Goal: Use online tool/utility: Utilize a website feature to perform a specific function

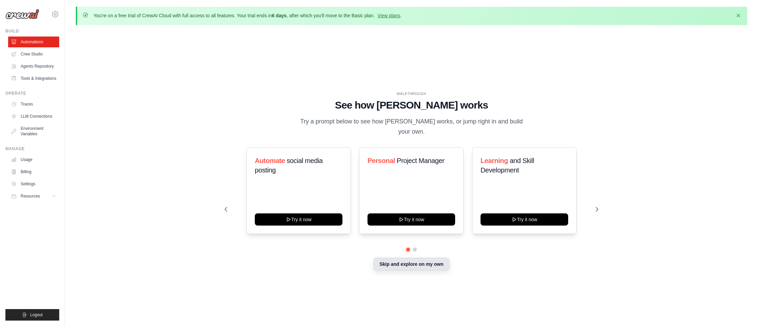
click at [395, 263] on button "Skip and explore on my own" at bounding box center [412, 264] width 76 height 13
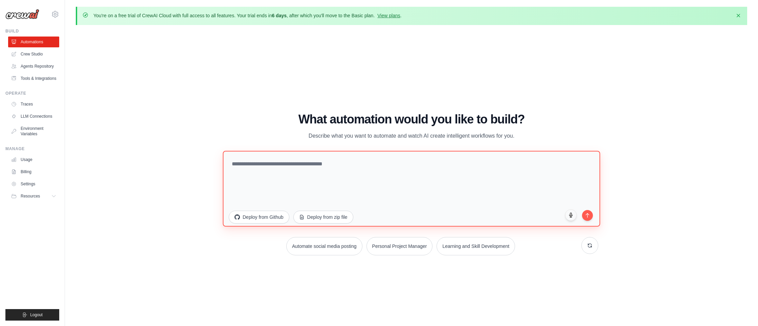
click at [321, 172] on textarea at bounding box center [412, 189] width 378 height 76
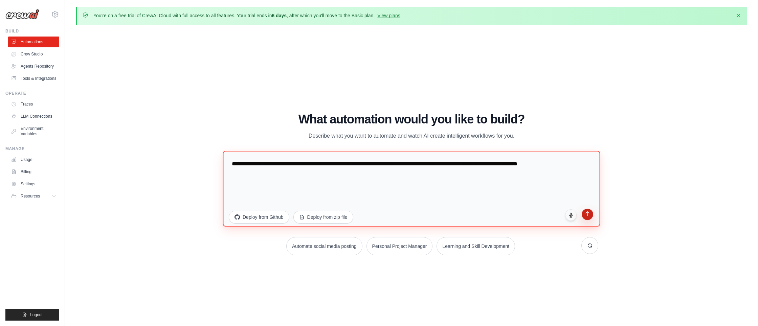
type textarea "**********"
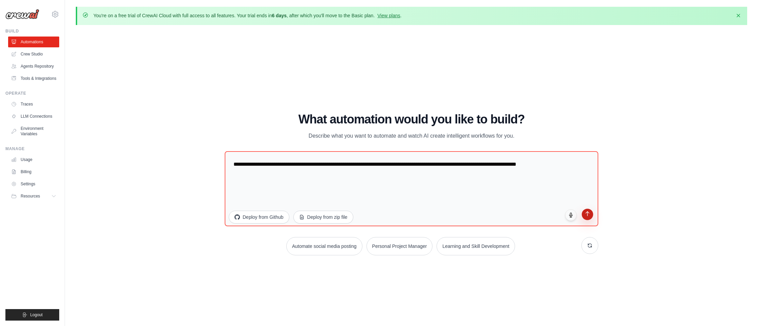
click at [589, 215] on icon "submit" at bounding box center [588, 214] width 6 height 6
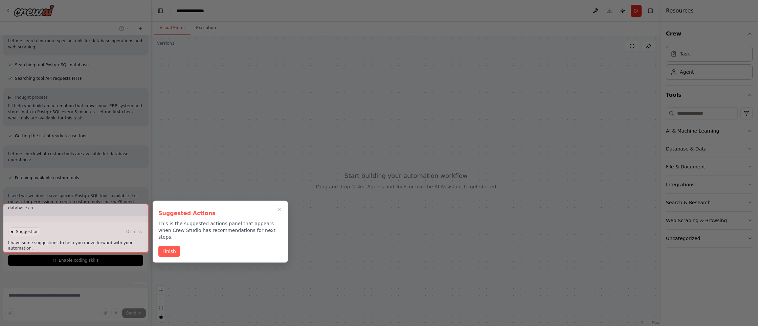
scroll to position [106, 0]
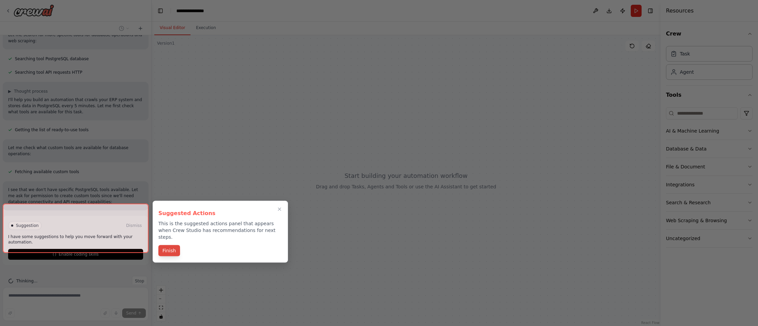
click at [170, 246] on button "Finish" at bounding box center [169, 250] width 22 height 11
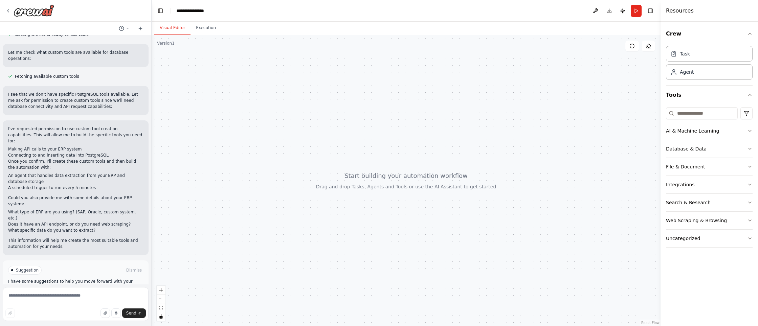
scroll to position [144, 0]
paste textarea "**********"
type textarea "**********"
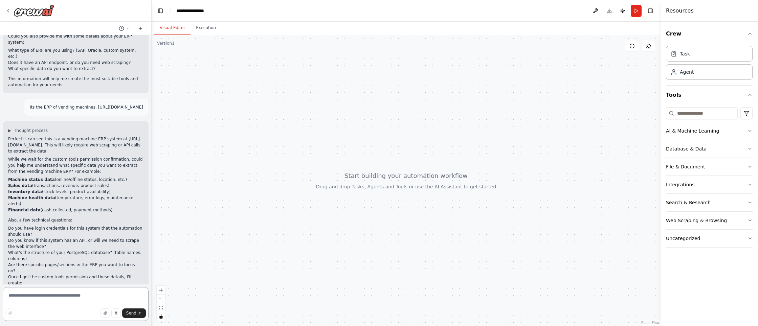
scroll to position [312, 0]
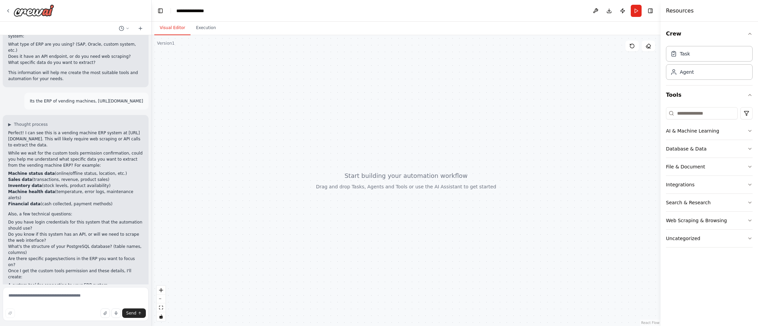
click at [39, 150] on p "While we wait for the custom tools permission confirmation, could you help me u…" at bounding box center [75, 159] width 135 height 18
click at [57, 189] on li "Machine health data (temperature, error logs, maintenance alerts)" at bounding box center [75, 195] width 135 height 12
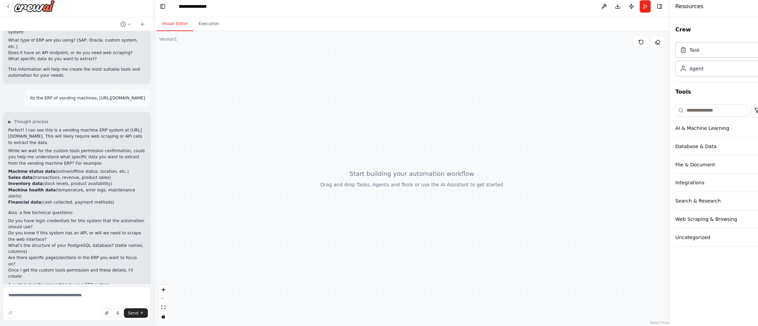
scroll to position [0, 0]
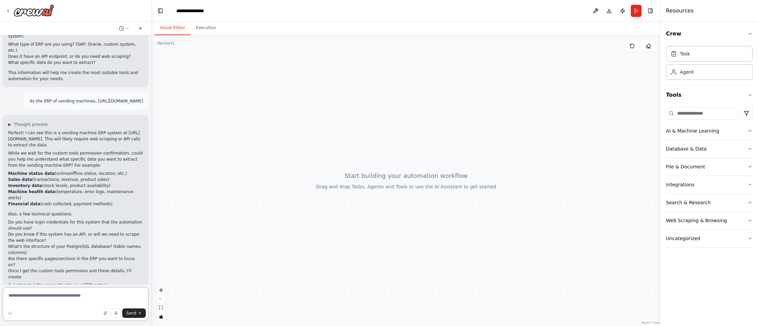
click at [31, 299] on textarea at bounding box center [76, 304] width 146 height 34
click at [34, 296] on textarea at bounding box center [76, 304] width 146 height 34
click at [19, 172] on strong "Machine status data" at bounding box center [31, 174] width 47 height 5
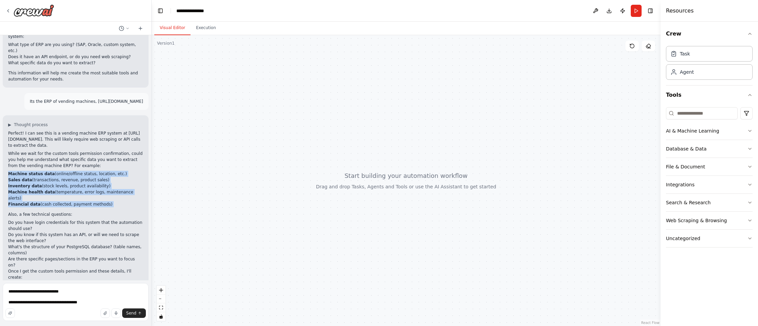
drag, startPoint x: 19, startPoint y: 143, endPoint x: 33, endPoint y: 166, distance: 26.8
click at [33, 171] on ul "Machine status data (online/offline status, location, etc.) Sales data (transac…" at bounding box center [75, 189] width 135 height 37
copy div "Machine status data (online/offline status, location, etc.) Sales data (transac…"
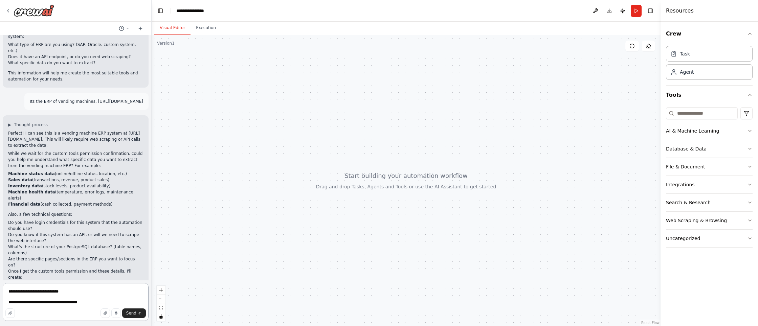
click at [42, 305] on textarea "**********" at bounding box center [76, 302] width 146 height 38
click at [46, 303] on textarea "**********" at bounding box center [76, 302] width 146 height 38
drag, startPoint x: 46, startPoint y: 303, endPoint x: 112, endPoint y: 306, distance: 66.8
click at [112, 306] on textarea "**********" at bounding box center [76, 302] width 146 height 38
paste textarea "**********"
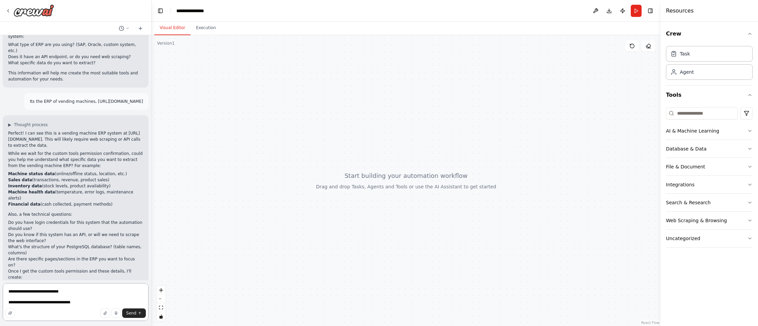
type textarea "**********"
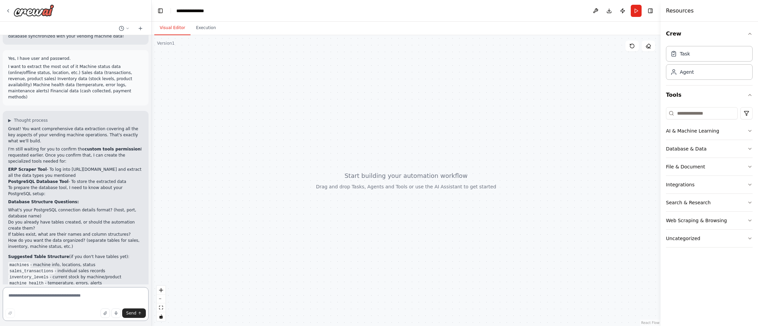
scroll to position [602, 0]
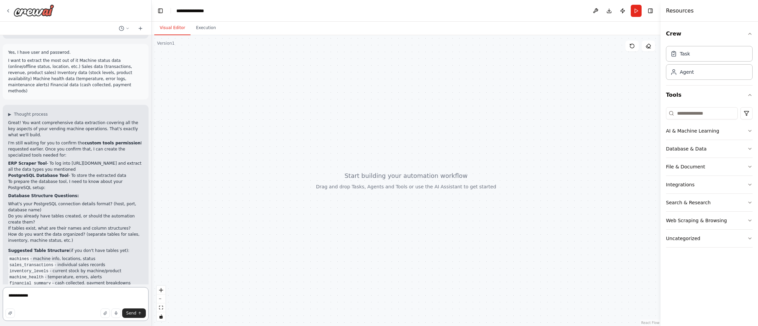
type textarea "**********"
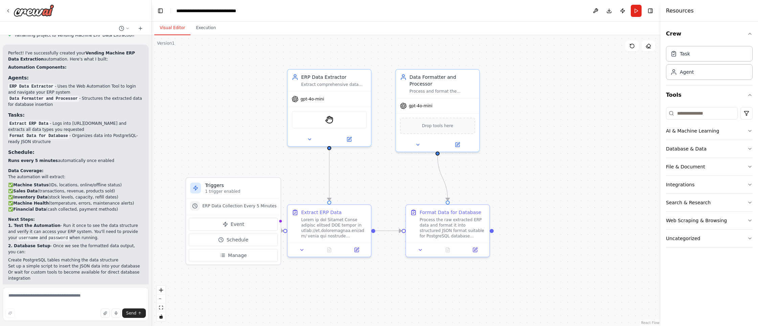
scroll to position [1422, 0]
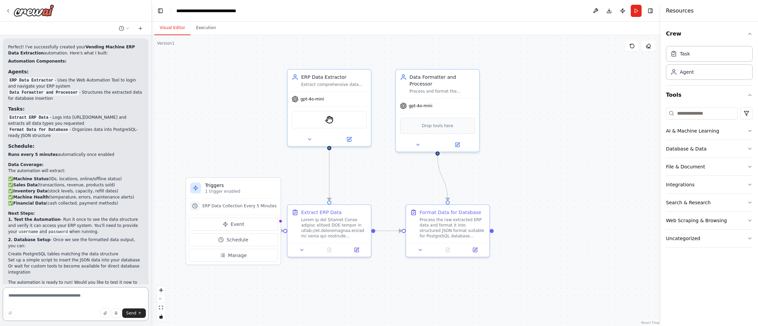
click at [55, 294] on textarea at bounding box center [76, 304] width 146 height 34
click at [10, 308] on div "Suggestion" at bounding box center [25, 312] width 34 height 9
click at [14, 308] on div "Suggestion" at bounding box center [25, 312] width 34 height 9
click at [43, 295] on textarea at bounding box center [76, 304] width 146 height 34
type textarea "**********"
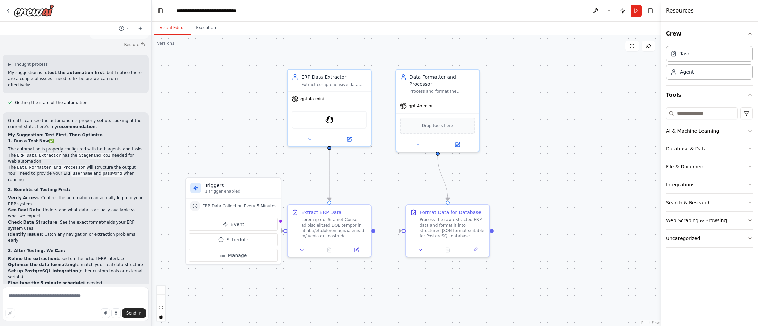
scroll to position [1704, 0]
type textarea "**********"
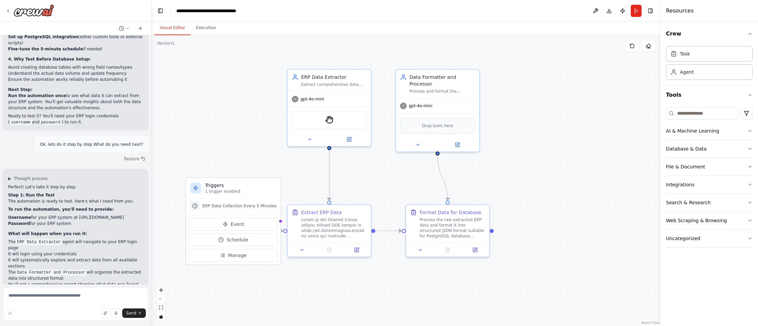
scroll to position [1944, 0]
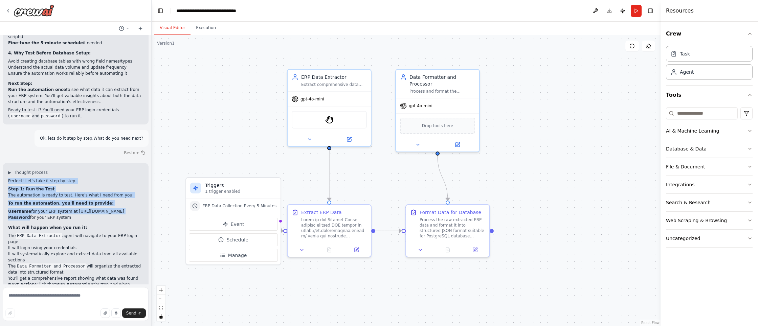
click at [15, 215] on strong "Password" at bounding box center [19, 217] width 22 height 5
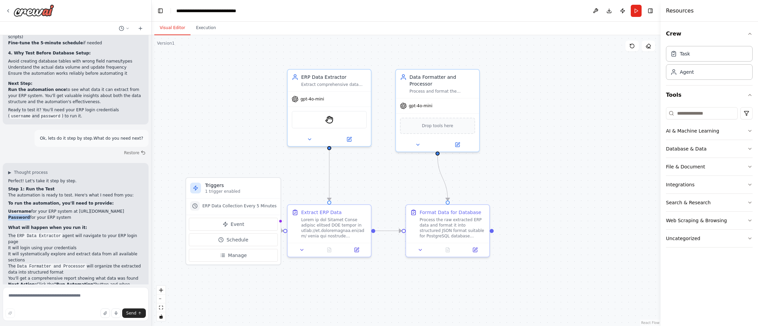
click at [15, 215] on strong "Password" at bounding box center [19, 217] width 22 height 5
click at [69, 300] on textarea at bounding box center [76, 304] width 146 height 34
type textarea "**********"
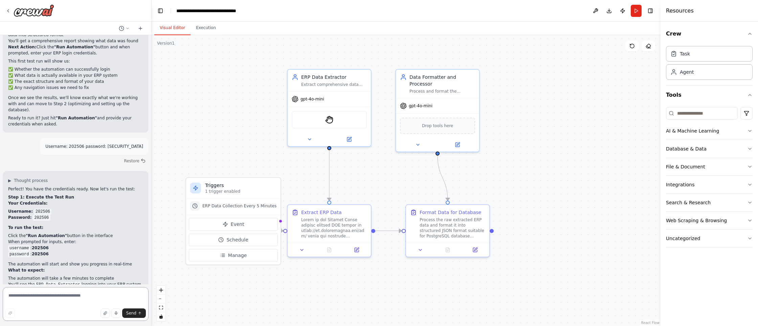
scroll to position [2189, 0]
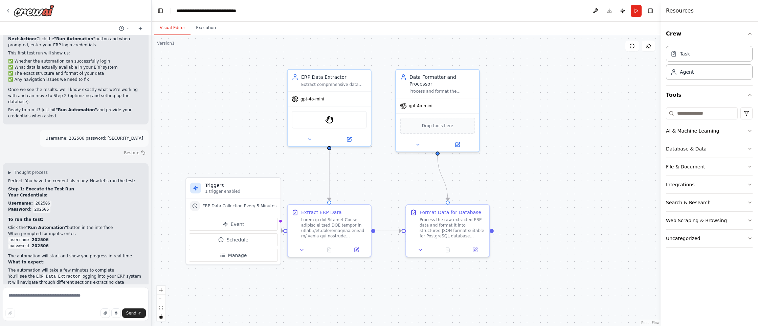
drag, startPoint x: 48, startPoint y: 258, endPoint x: 65, endPoint y: 259, distance: 16.9
click at [633, 8] on button "Run" at bounding box center [636, 11] width 11 height 12
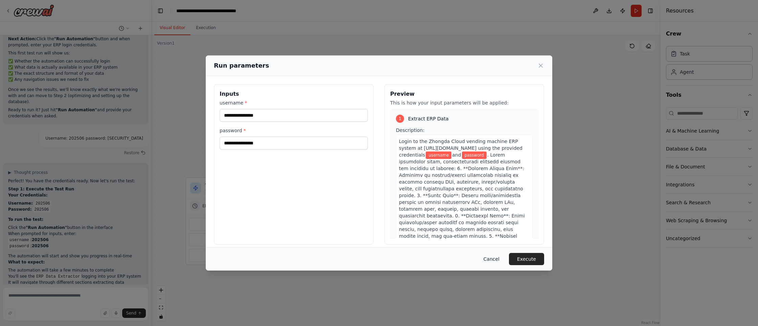
click at [493, 258] on button "Cancel" at bounding box center [491, 259] width 27 height 12
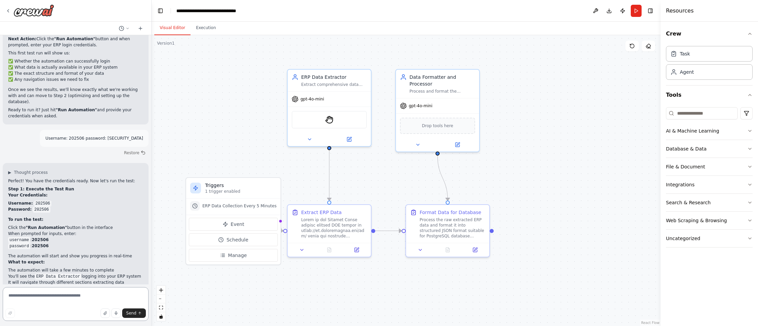
click at [68, 295] on textarea at bounding box center [76, 304] width 146 height 34
type textarea "*"
type textarea "**********"
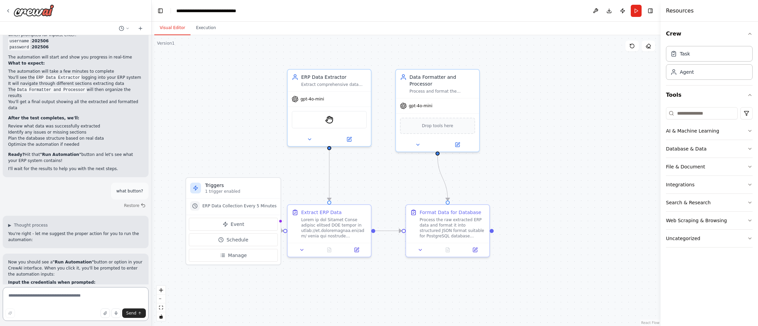
scroll to position [2395, 0]
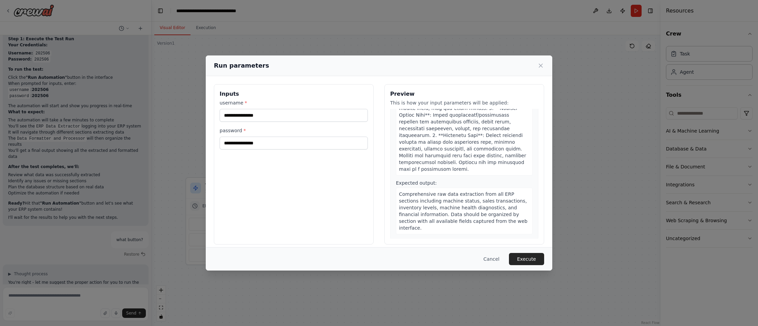
scroll to position [0, 0]
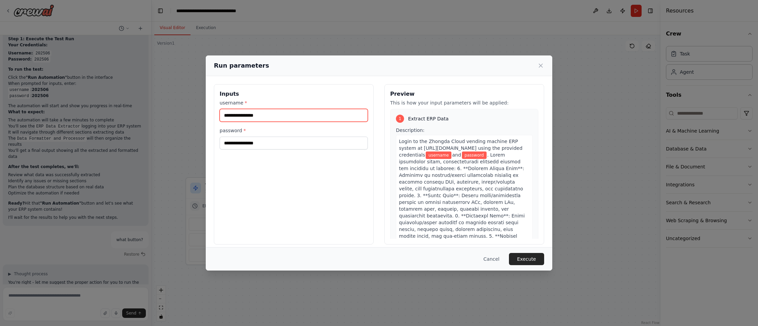
click at [316, 115] on input "username *" at bounding box center [294, 115] width 148 height 13
click at [381, 202] on div "Inputs username * password * Preview This is how your input parameters will be …" at bounding box center [379, 164] width 330 height 160
click at [251, 116] on input "username *" at bounding box center [294, 115] width 148 height 13
paste input "******"
type input "******"
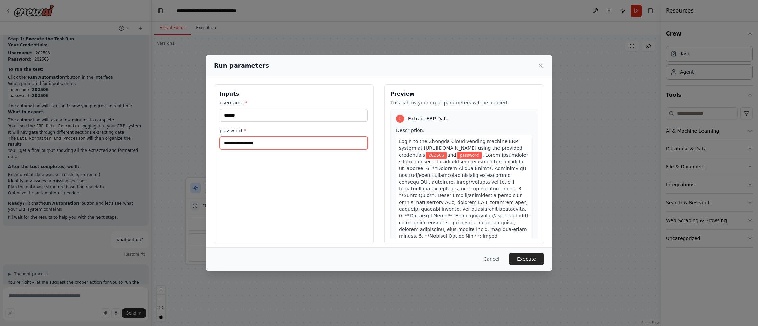
click at [242, 142] on input "password *" at bounding box center [294, 143] width 148 height 13
paste input "******"
type input "******"
click at [524, 258] on button "Execute" at bounding box center [526, 259] width 35 height 12
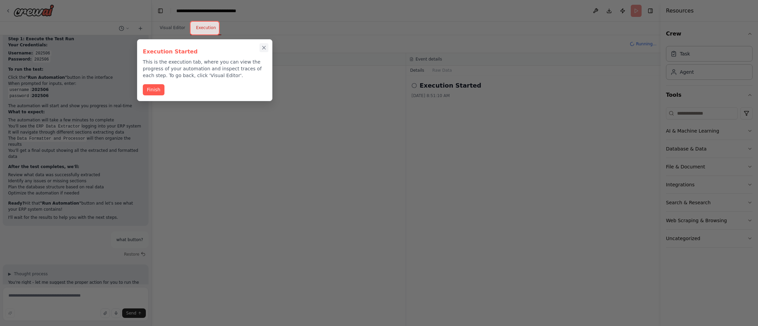
click at [266, 48] on icon "Close walkthrough" at bounding box center [264, 48] width 6 height 6
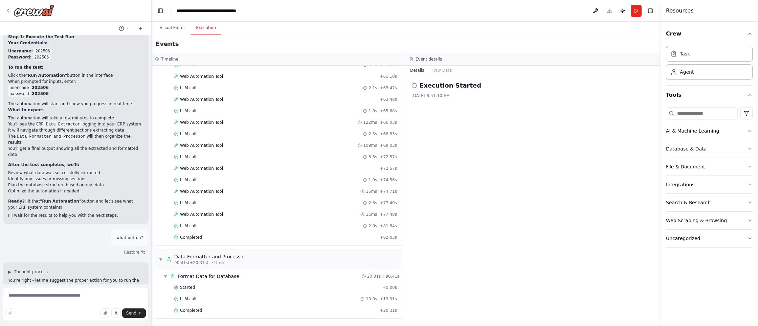
scroll to position [2395, 0]
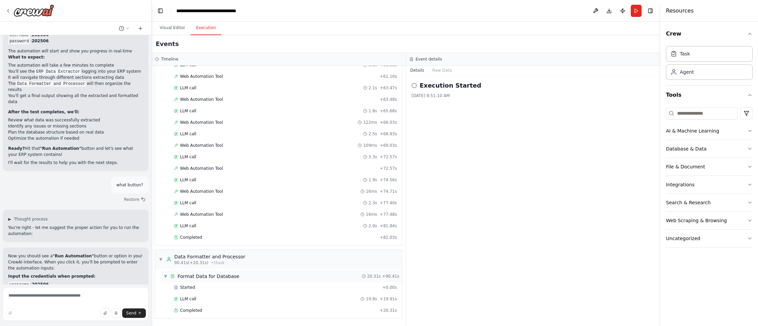
click at [165, 276] on span "▼" at bounding box center [166, 276] width 4 height 5
click at [165, 243] on div "Completed + 82.03s" at bounding box center [280, 238] width 239 height 10
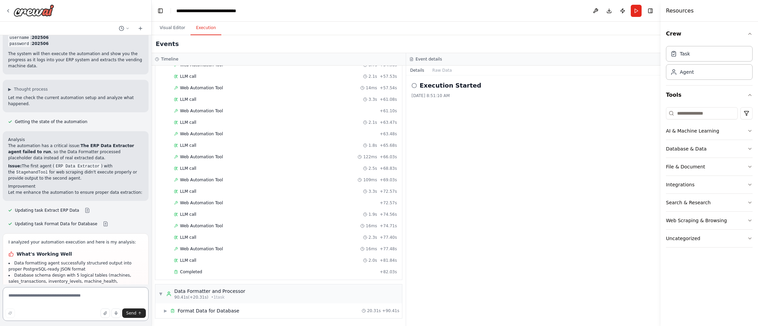
scroll to position [2648, 0]
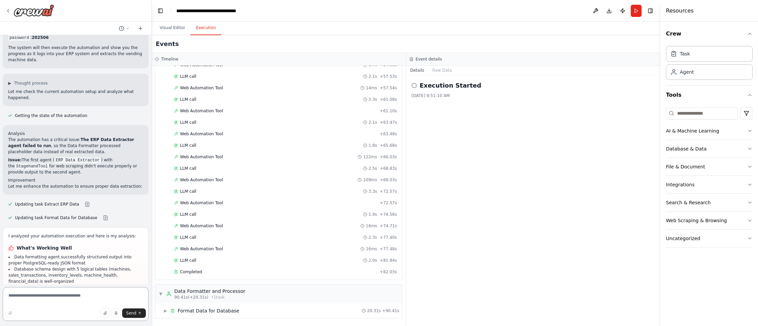
click at [74, 298] on textarea at bounding box center [76, 304] width 146 height 34
type textarea "**********"
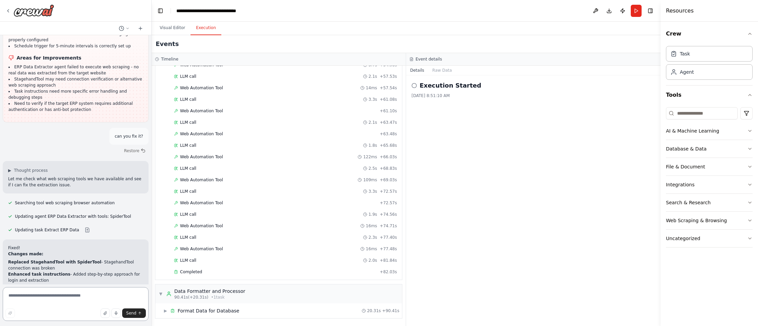
scroll to position [2908, 0]
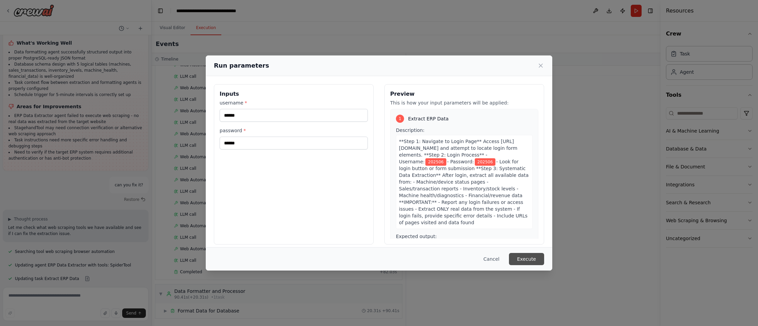
click at [534, 261] on button "Execute" at bounding box center [526, 259] width 35 height 12
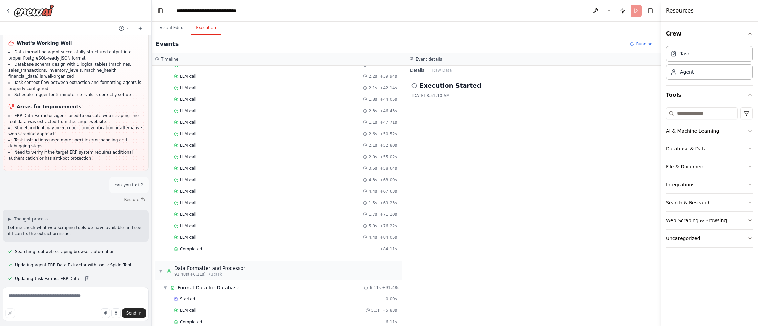
scroll to position [215, 0]
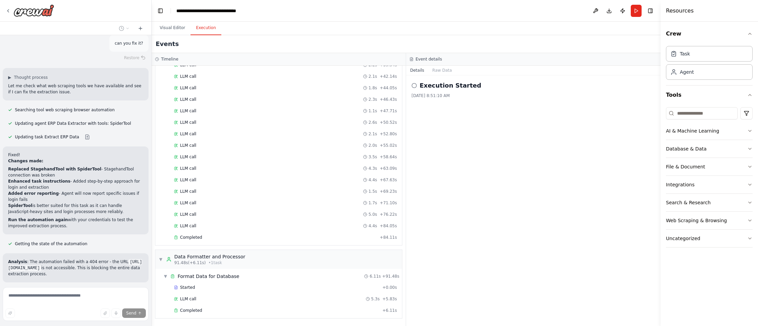
scroll to position [2996, 0]
click at [13, 258] on code "[URL][DOMAIN_NAME]" at bounding box center [75, 264] width 134 height 12
drag, startPoint x: 13, startPoint y: 169, endPoint x: 74, endPoint y: 169, distance: 60.6
click at [74, 258] on code "[URL][DOMAIN_NAME]" at bounding box center [75, 264] width 134 height 12
copy code "[URL][DOMAIN_NAME]"
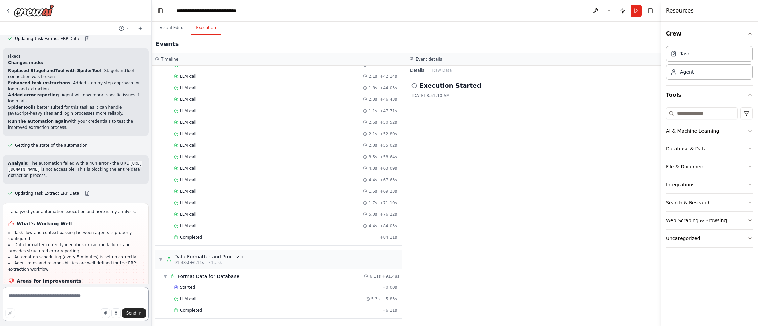
click at [69, 302] on textarea at bounding box center [76, 304] width 146 height 34
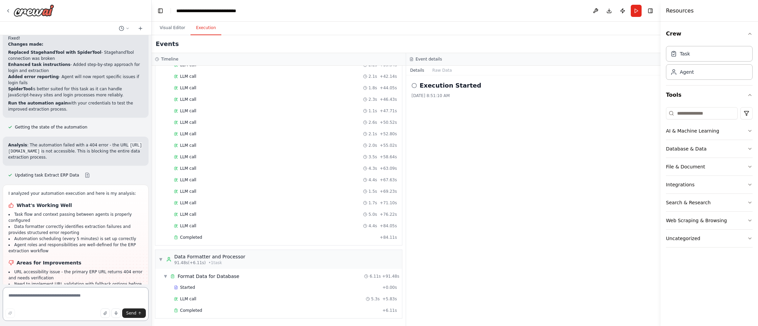
scroll to position [3118, 0]
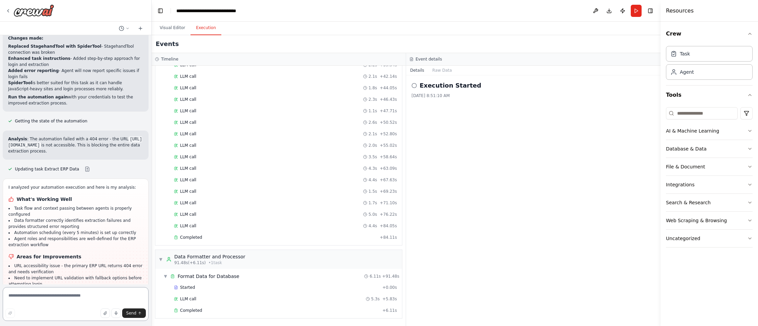
drag, startPoint x: 69, startPoint y: 293, endPoint x: 69, endPoint y: 296, distance: 3.4
click at [69, 296] on textarea at bounding box center [76, 304] width 146 height 34
paste textarea "**********"
type textarea "**********"
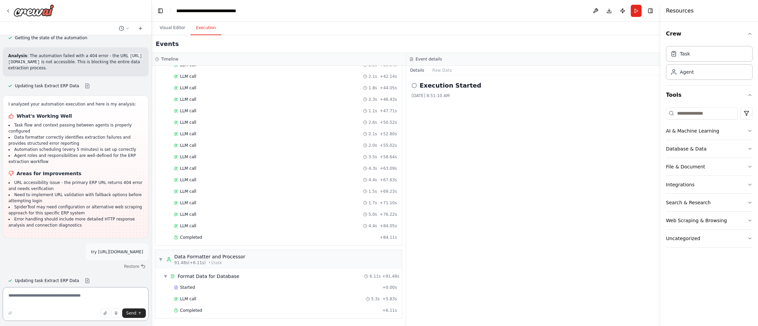
scroll to position [3207, 0]
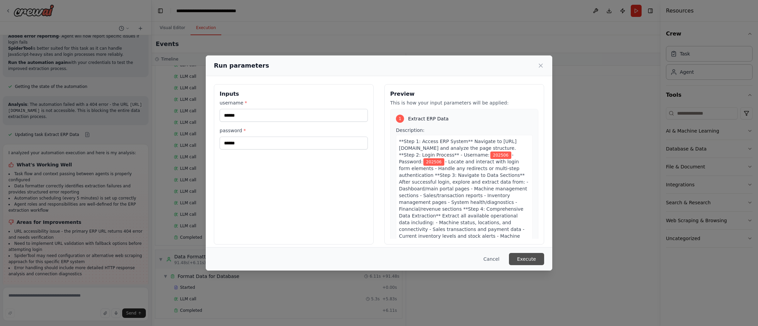
click at [537, 263] on button "Execute" at bounding box center [526, 259] width 35 height 12
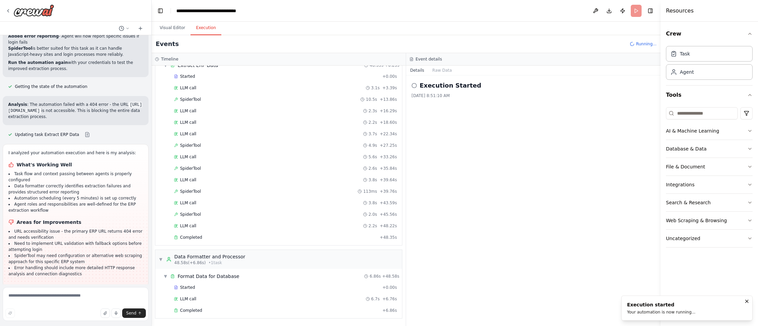
scroll to position [3207, 0]
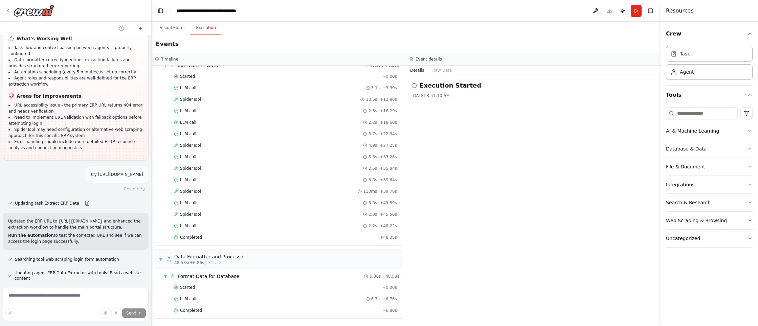
scroll to position [3280, 0]
click at [56, 270] on span "Updating agent ERP Data Extractor with tools: Read a website content" at bounding box center [79, 275] width 129 height 11
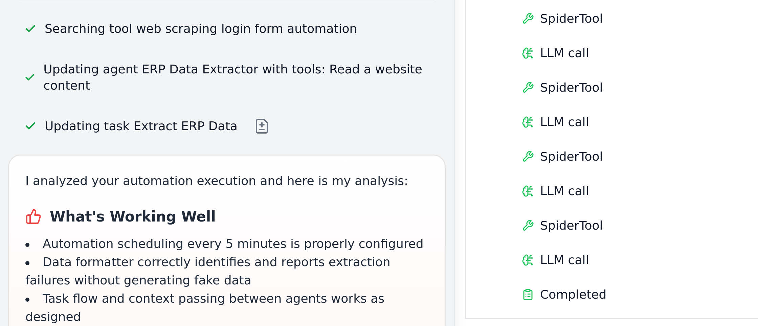
scroll to position [3395, 0]
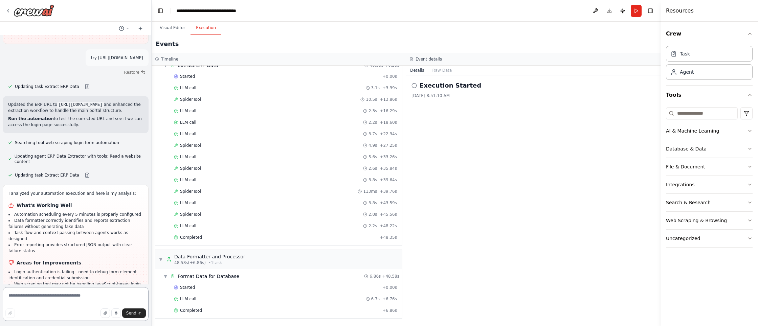
click at [52, 304] on textarea at bounding box center [76, 304] width 146 height 34
type textarea "******"
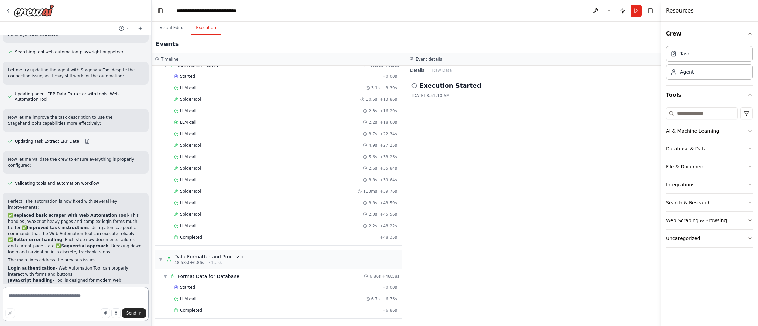
scroll to position [3924, 0]
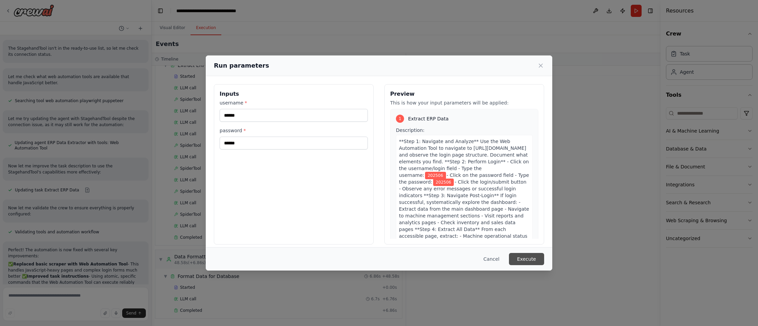
click at [531, 258] on button "Execute" at bounding box center [526, 259] width 35 height 12
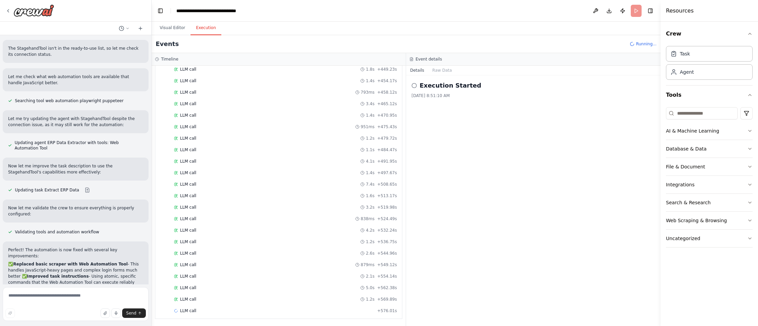
scroll to position [982, 0]
click at [52, 295] on textarea at bounding box center [76, 304] width 146 height 34
type textarea "**********"
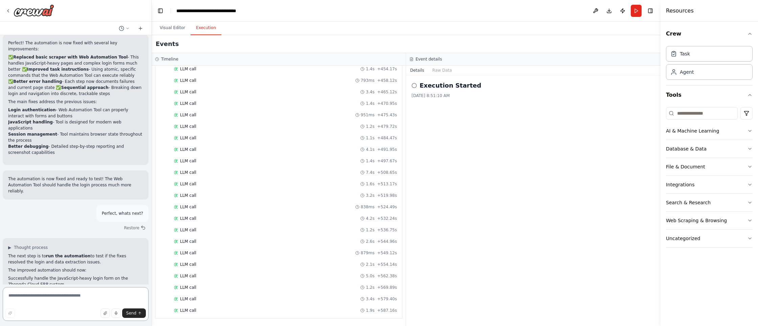
scroll to position [4085, 0]
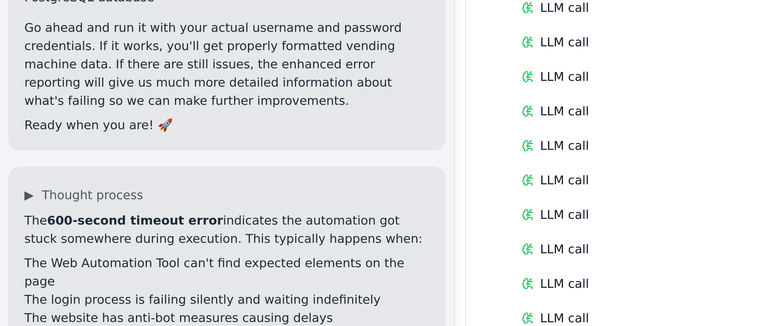
scroll to position [4326, 0]
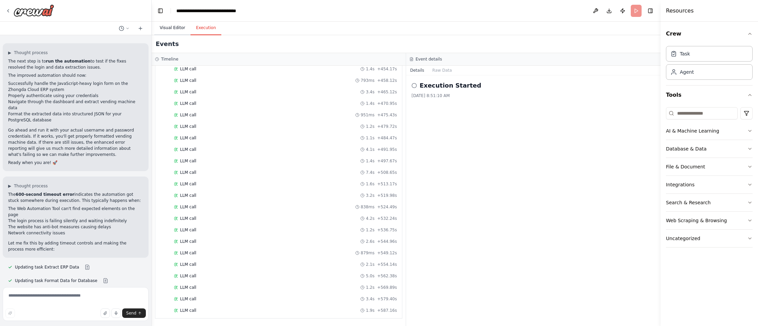
click at [175, 27] on button "Visual Editor" at bounding box center [172, 28] width 36 height 14
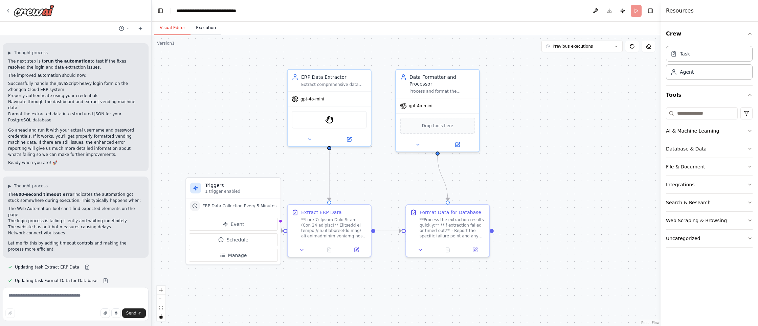
click at [207, 27] on button "Execution" at bounding box center [206, 28] width 31 height 14
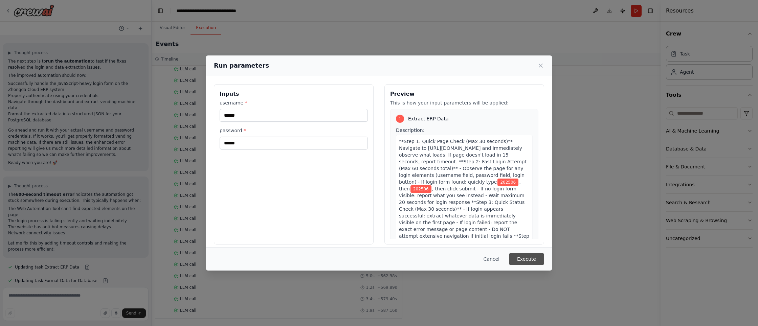
click at [528, 259] on button "Execute" at bounding box center [526, 259] width 35 height 12
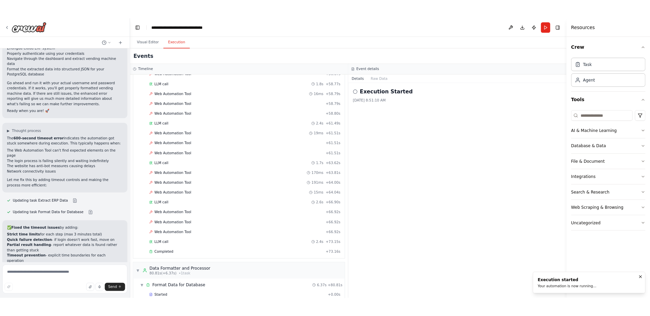
scroll to position [1078, 0]
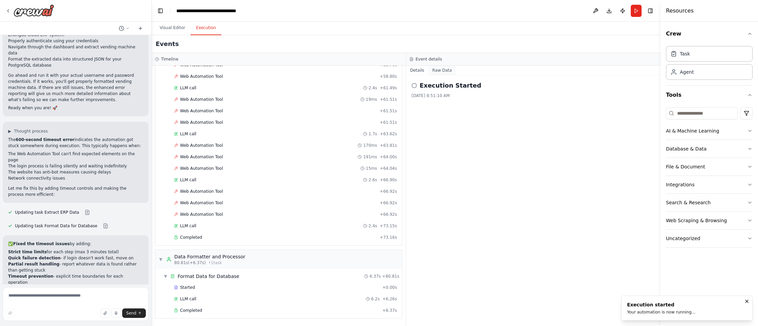
click at [439, 67] on button "Raw Data" at bounding box center [443, 70] width 28 height 9
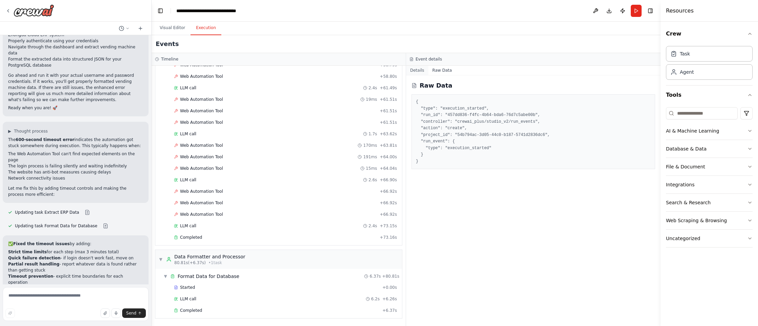
click at [415, 70] on button "Details" at bounding box center [417, 70] width 22 height 9
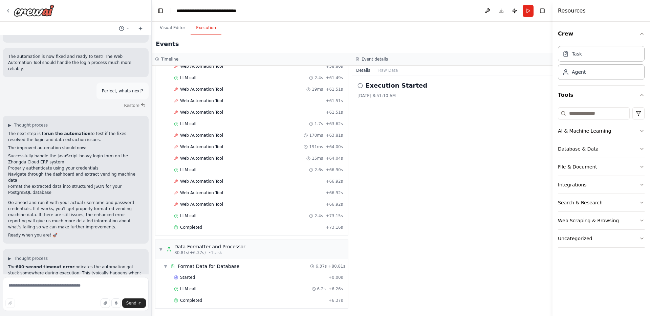
scroll to position [4337, 0]
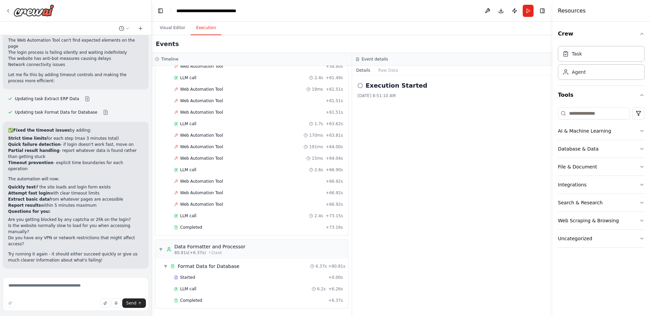
scroll to position [4516, 0]
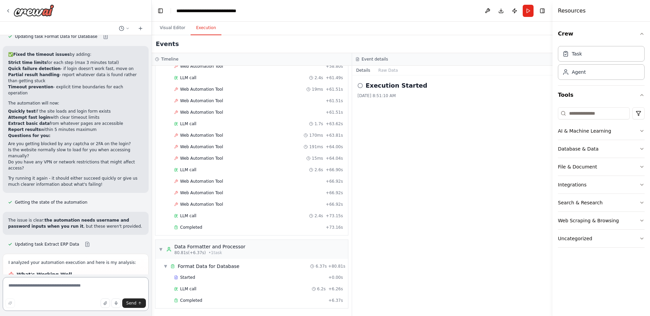
click at [66, 288] on textarea at bounding box center [76, 294] width 146 height 34
type textarea "**********"
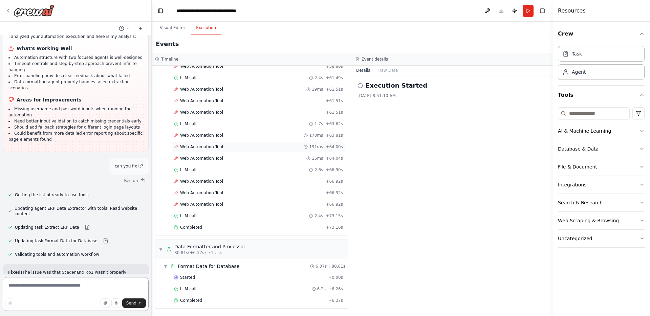
scroll to position [4750, 0]
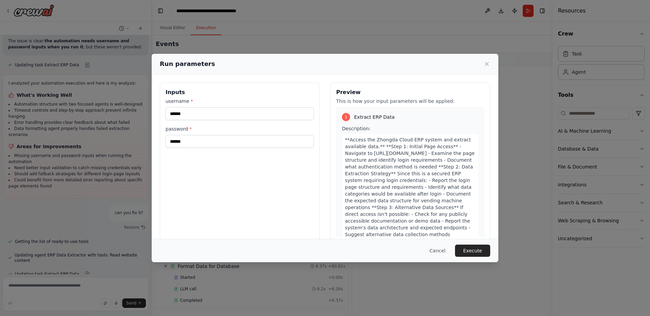
click at [401, 137] on span "**Access the Zhongda Cloud ERP system and extract available data.** **Step 1: I…" at bounding box center [410, 200] width 130 height 127
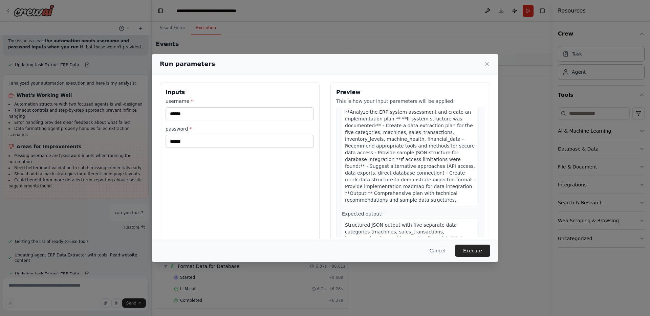
scroll to position [257, 0]
click at [465, 246] on button "Execute" at bounding box center [472, 251] width 35 height 12
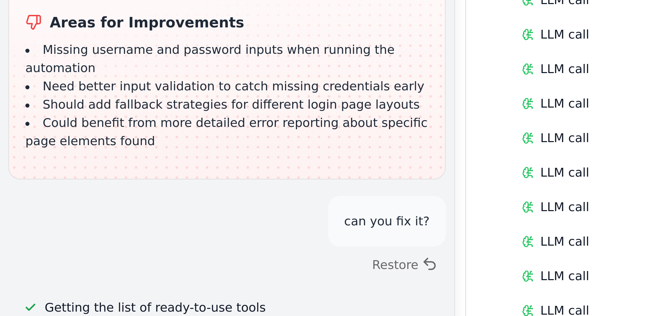
scroll to position [4750, 0]
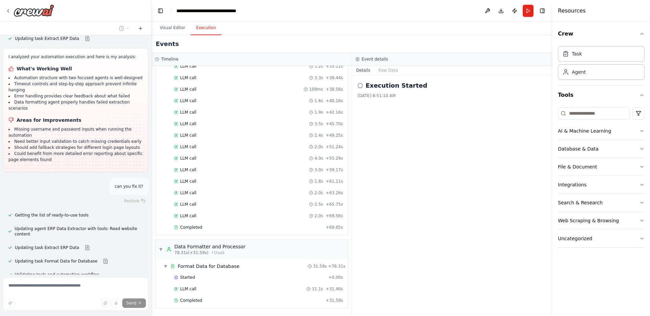
scroll to position [0, 0]
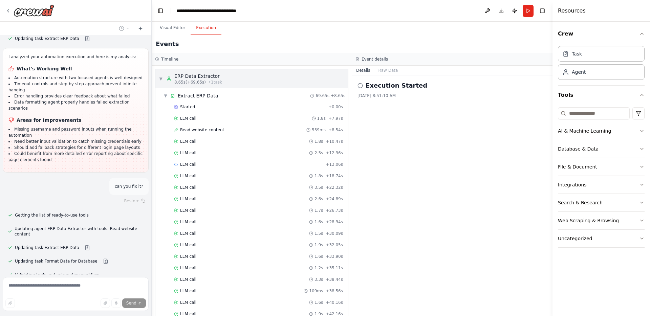
click at [160, 79] on span "▼" at bounding box center [161, 78] width 4 height 5
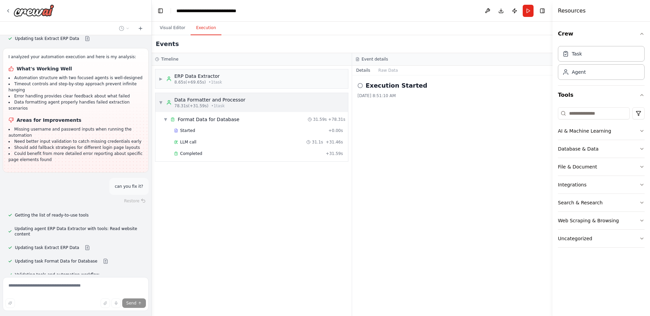
click at [162, 104] on span "▼" at bounding box center [161, 102] width 4 height 5
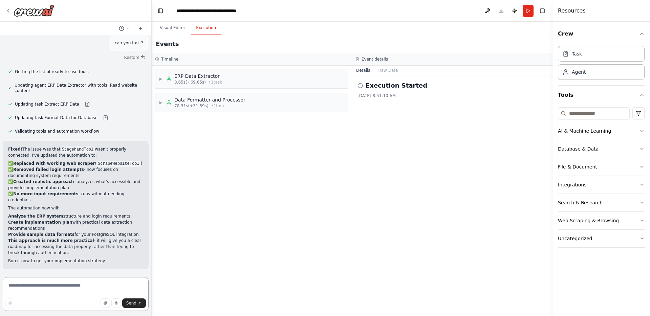
click at [63, 288] on textarea at bounding box center [76, 294] width 146 height 34
type textarea "******"
click at [128, 303] on span "Send" at bounding box center [131, 303] width 10 height 5
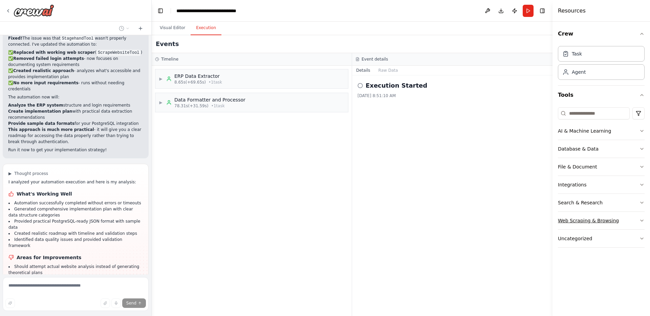
scroll to position [4983, 0]
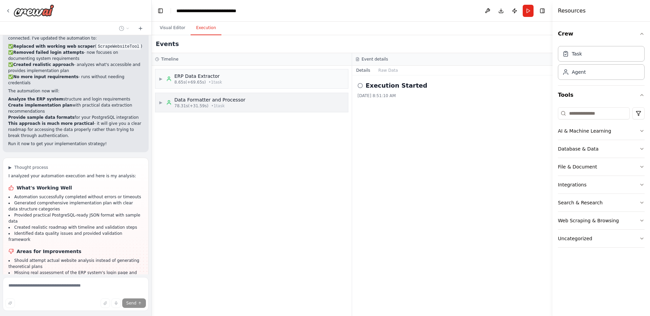
click at [160, 100] on span "▶" at bounding box center [161, 102] width 4 height 5
click at [159, 81] on span "▶" at bounding box center [161, 78] width 4 height 5
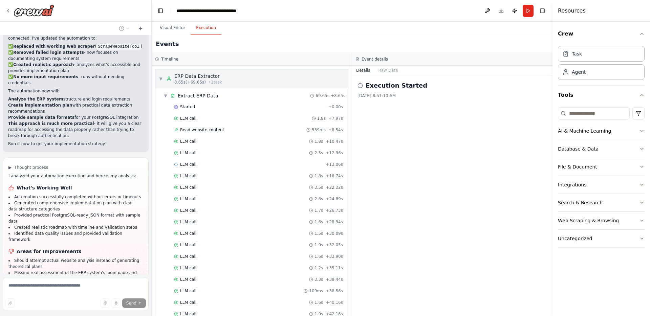
click at [160, 81] on span "▼" at bounding box center [161, 78] width 4 height 5
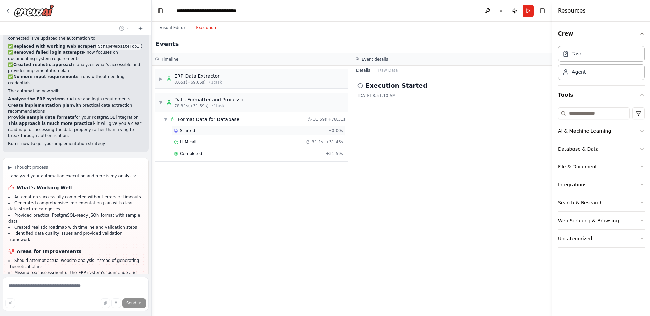
click at [191, 128] on span "Started" at bounding box center [187, 130] width 15 height 5
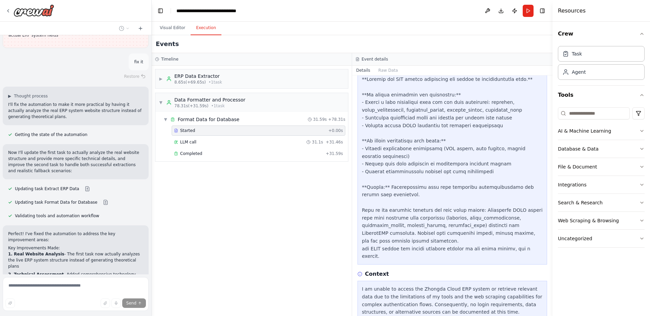
scroll to position [5269, 0]
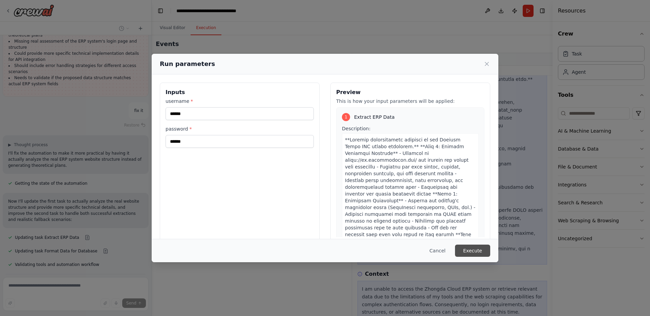
click at [472, 250] on button "Execute" at bounding box center [472, 251] width 35 height 12
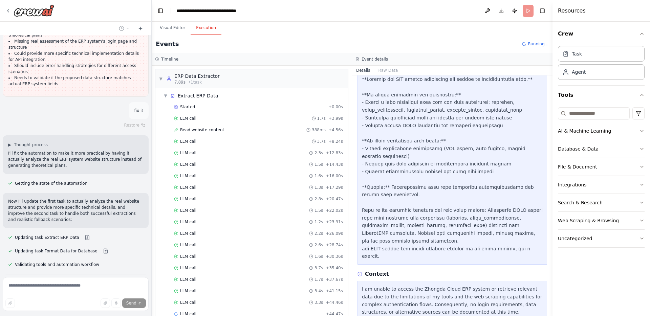
click at [443, 285] on div "I am unable to access the Zhongda Cloud ERP system or retrieve relevant data du…" at bounding box center [452, 300] width 181 height 31
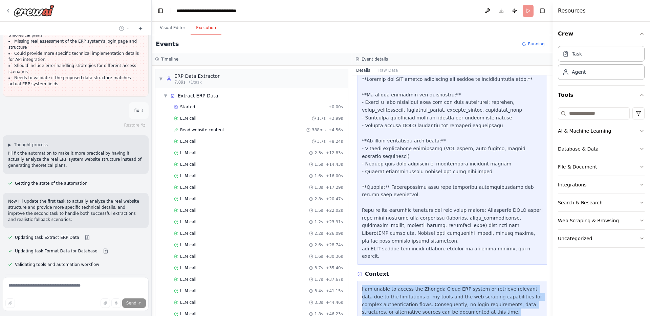
click at [443, 285] on div "I am unable to access the Zhongda Cloud ERP system or retrieve relevant data du…" at bounding box center [452, 300] width 181 height 31
click at [473, 286] on div "I am unable to access the Zhongda Cloud ERP system or retrieve relevant data du…" at bounding box center [452, 300] width 181 height 31
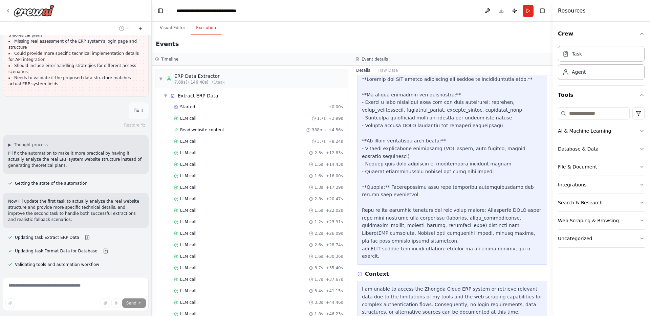
scroll to position [5269, 0]
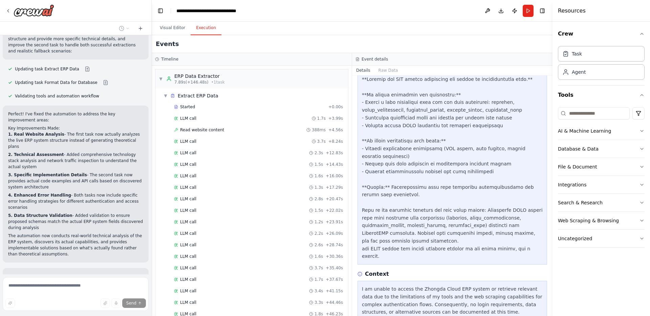
scroll to position [5564, 0]
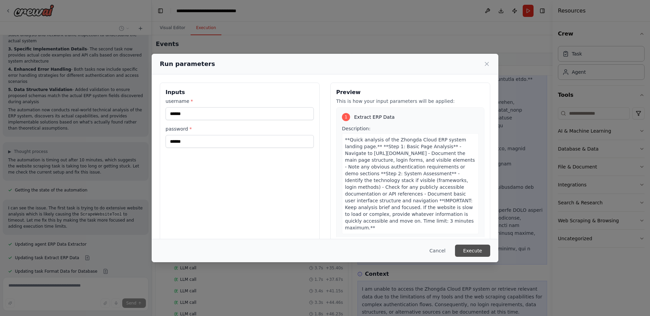
click at [469, 245] on button "Execute" at bounding box center [472, 251] width 35 height 12
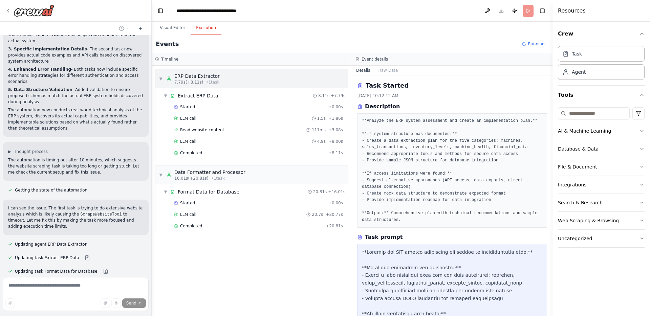
scroll to position [5564, 0]
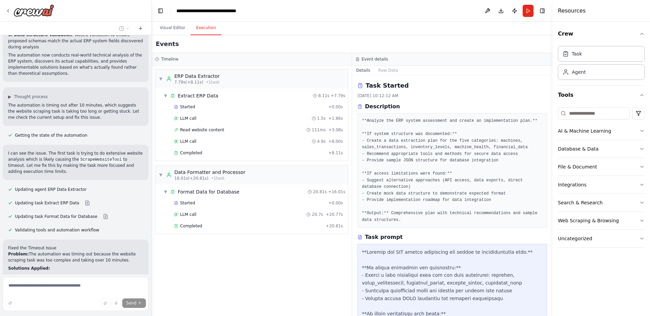
drag, startPoint x: 215, startPoint y: 256, endPoint x: 143, endPoint y: 246, distance: 73.0
click at [211, 255] on div "▼ ERP Data Extractor 7.79s (+8.11s) • 1 task ▼ Extract ERP Data 8.11s + 7.79s S…" at bounding box center [252, 191] width 200 height 251
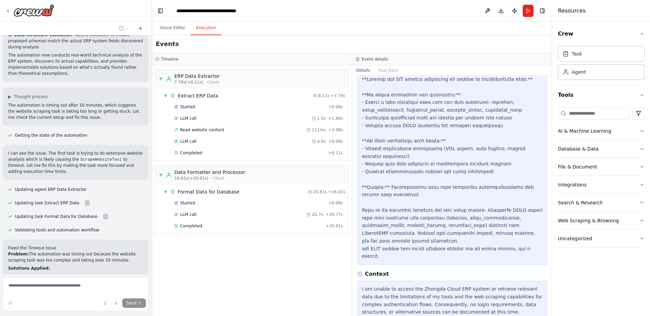
click at [424, 285] on div "I am unable to access the Zhongda Cloud ERP system or retrieve relevant data du…" at bounding box center [452, 300] width 181 height 31
drag, startPoint x: 424, startPoint y: 275, endPoint x: 456, endPoint y: 273, distance: 32.5
click at [456, 285] on div "I am unable to access the Zhongda Cloud ERP system or retrieve relevant data du…" at bounding box center [452, 300] width 181 height 31
copy div "Zhongda Cloud ERP"
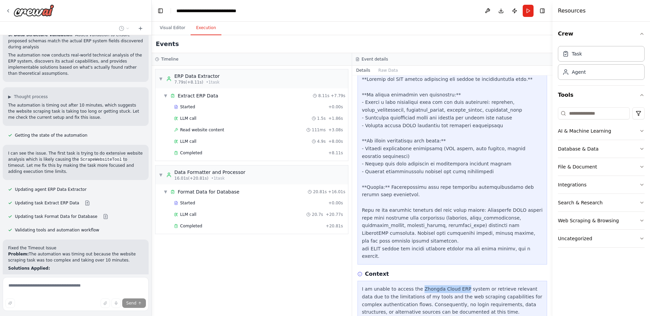
scroll to position [5509, 0]
